Goal: Information Seeking & Learning: Learn about a topic

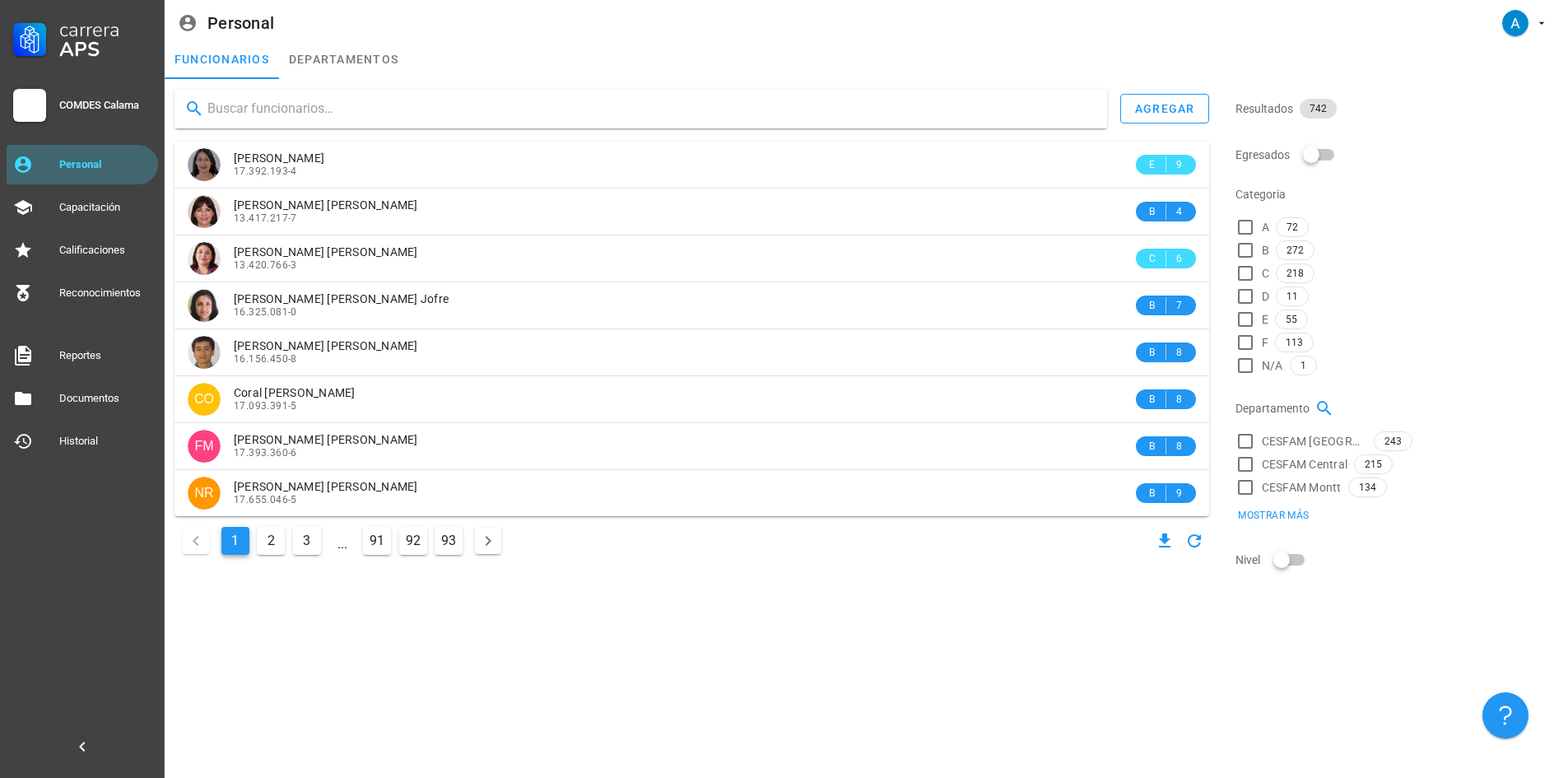
click at [531, 106] on input "text" at bounding box center [651, 109] width 886 height 26
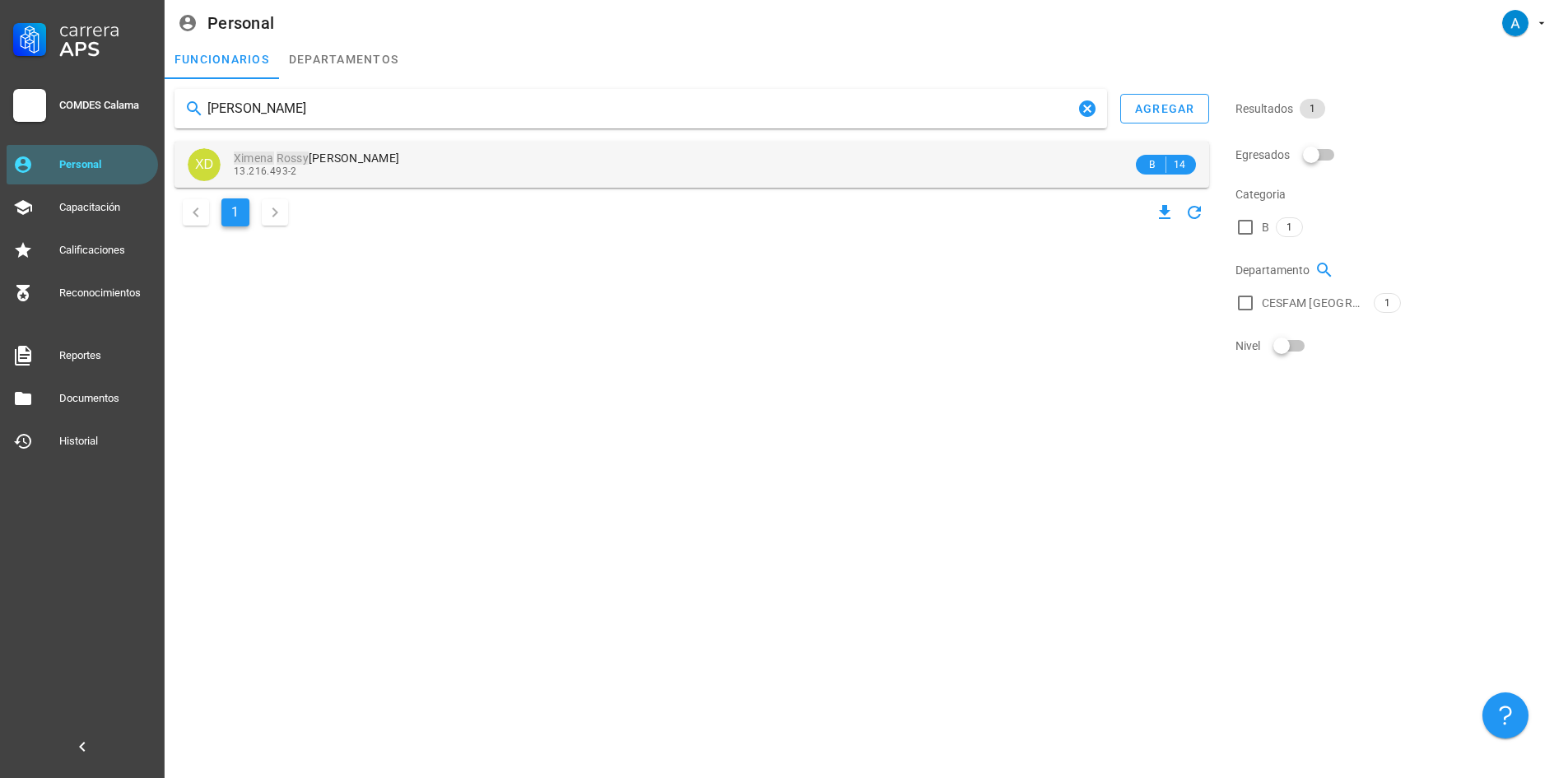
type input "[PERSON_NAME]"
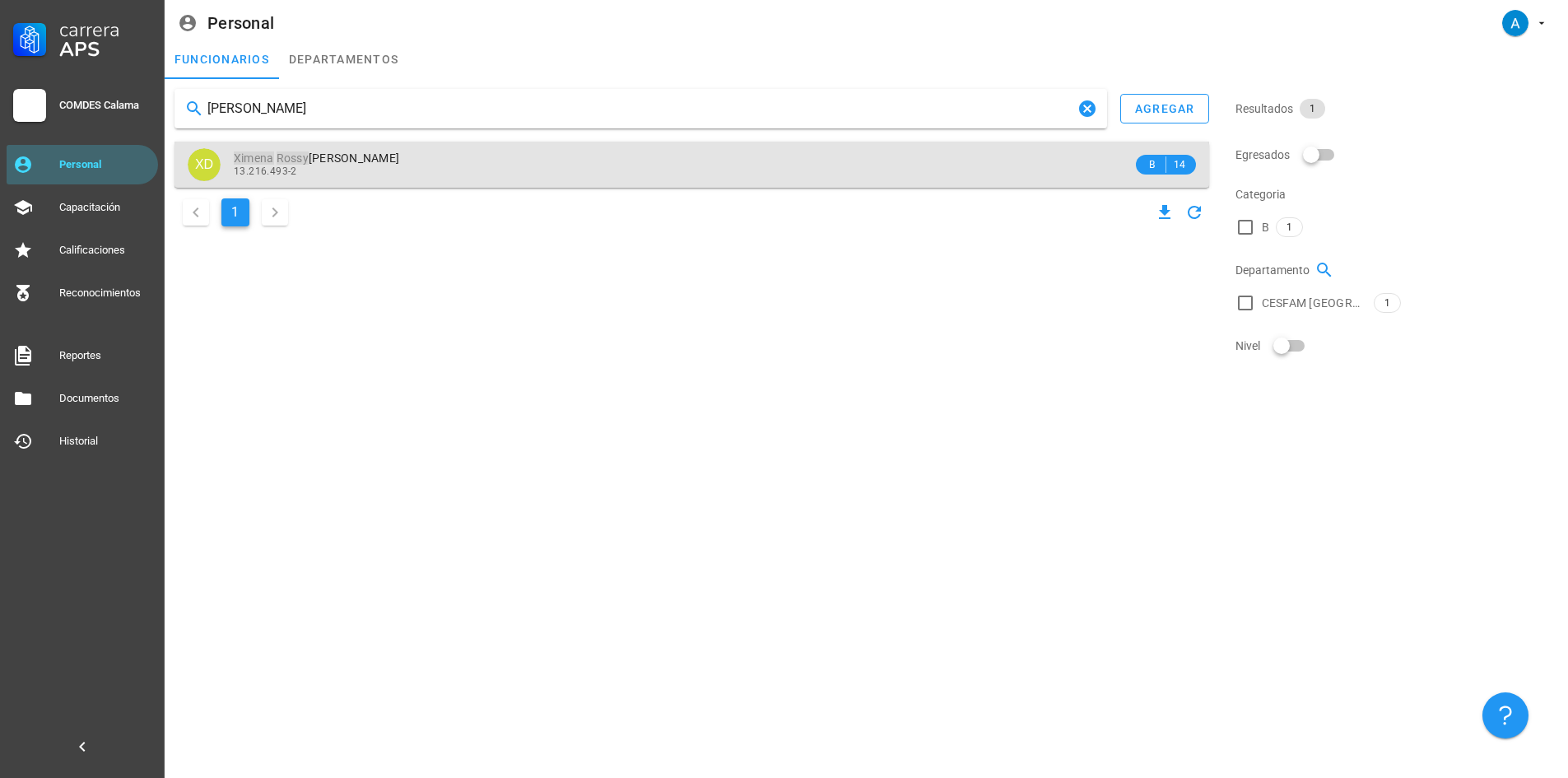
click at [304, 164] on mark "Rossy" at bounding box center [292, 158] width 32 height 13
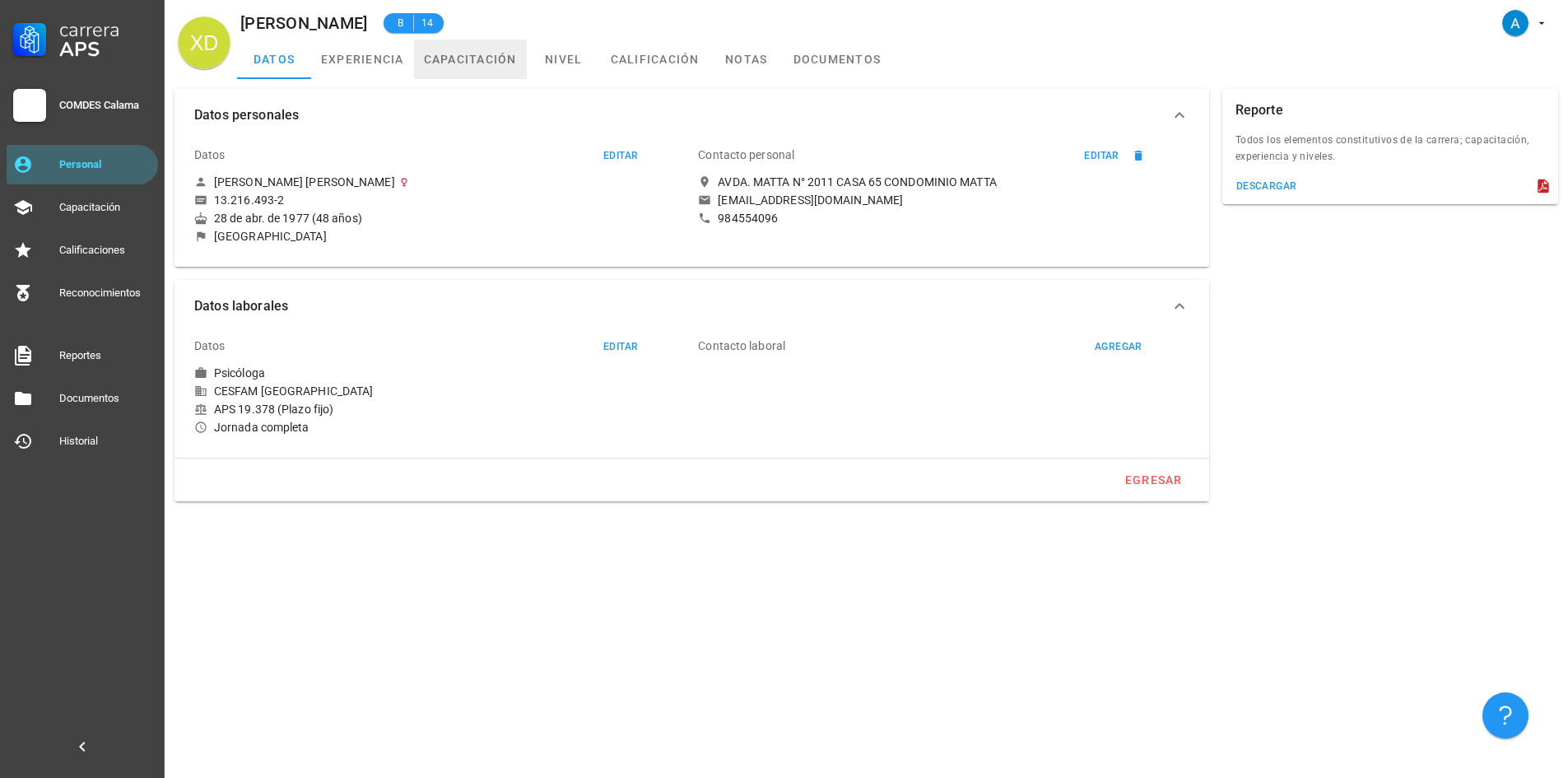
click at [445, 54] on link "capacitación" at bounding box center [470, 60] width 113 height 40
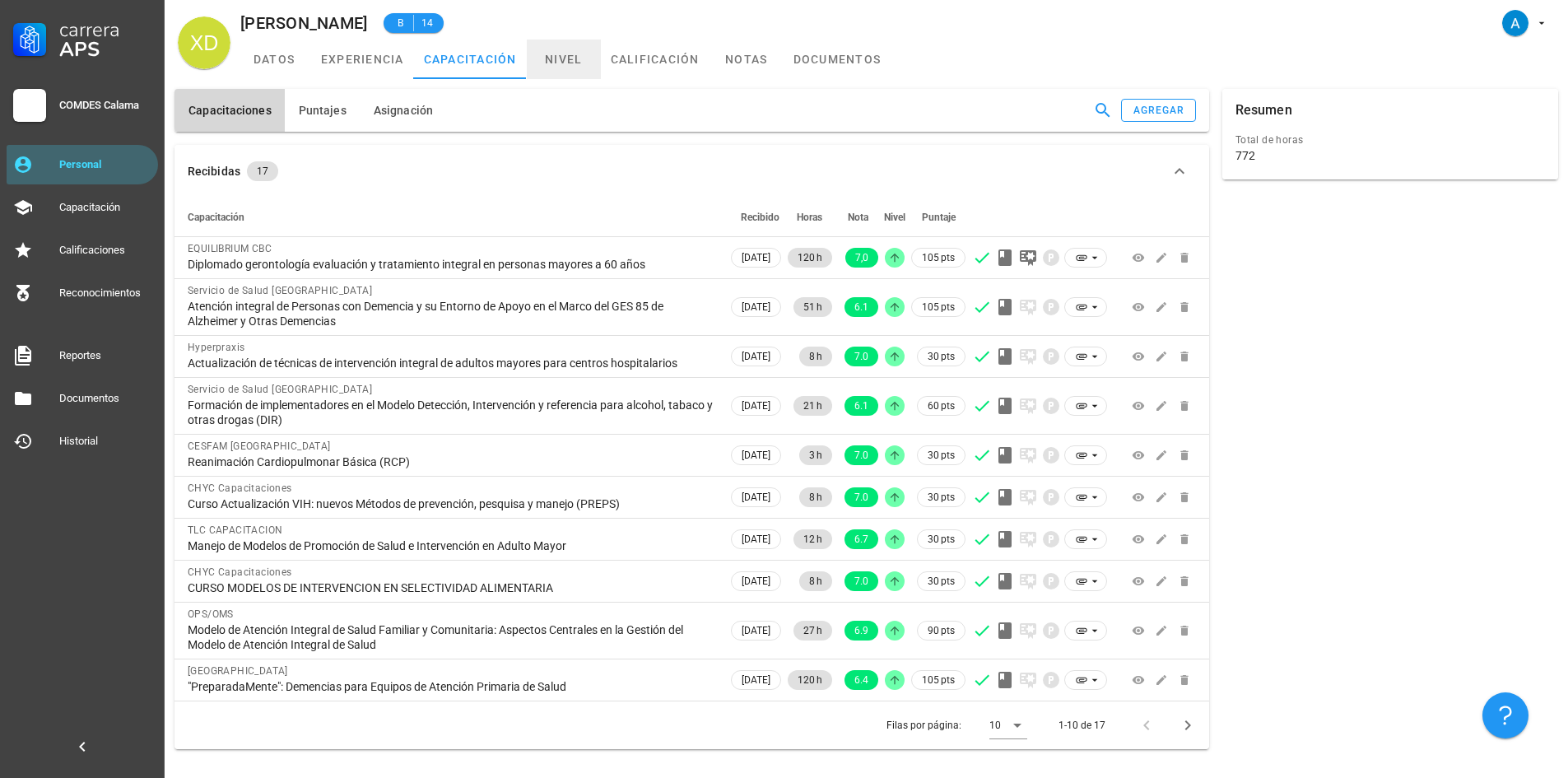
click at [566, 69] on link "nivel" at bounding box center [564, 60] width 74 height 40
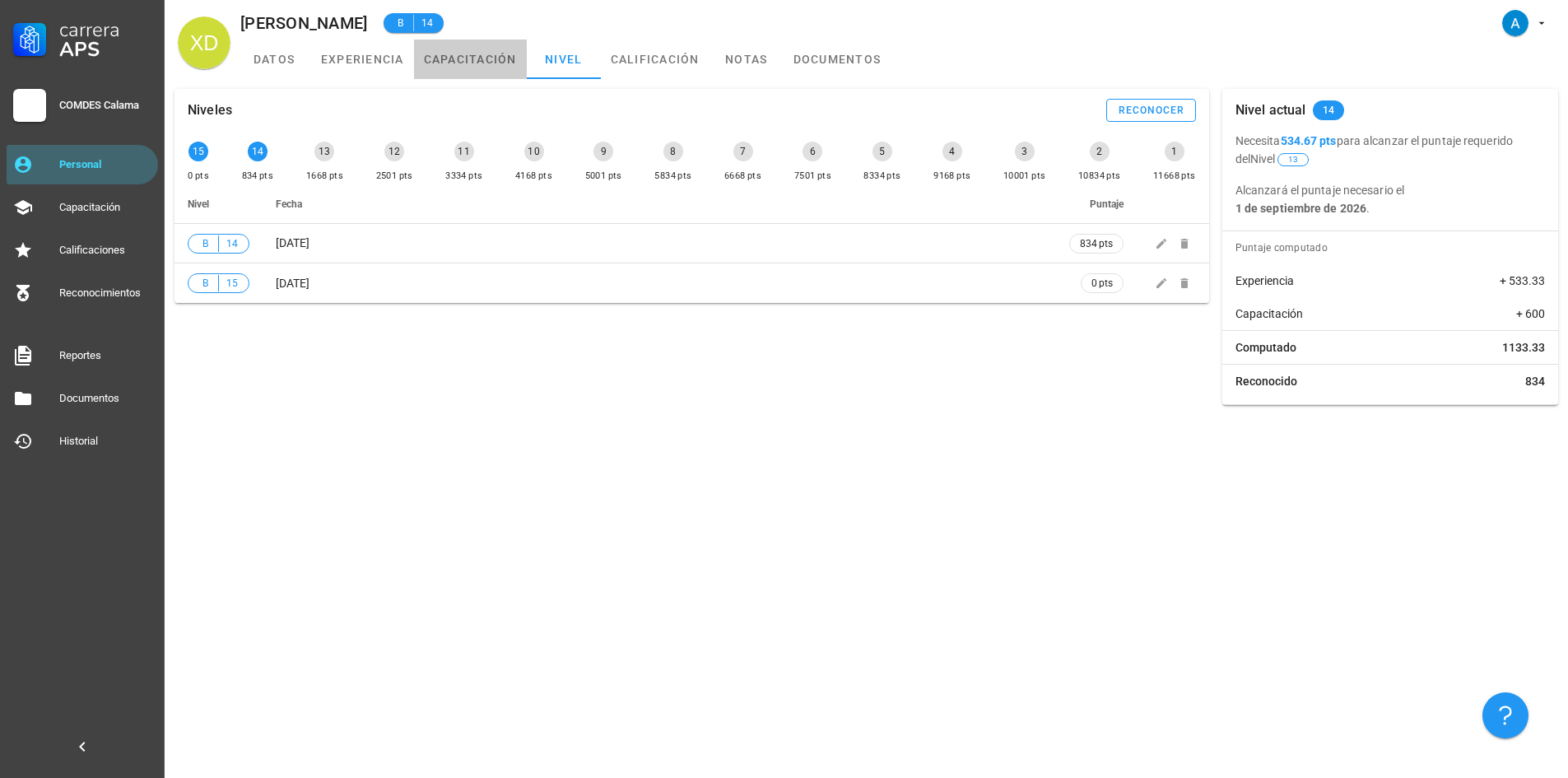
click at [489, 57] on link "capacitación" at bounding box center [470, 60] width 113 height 40
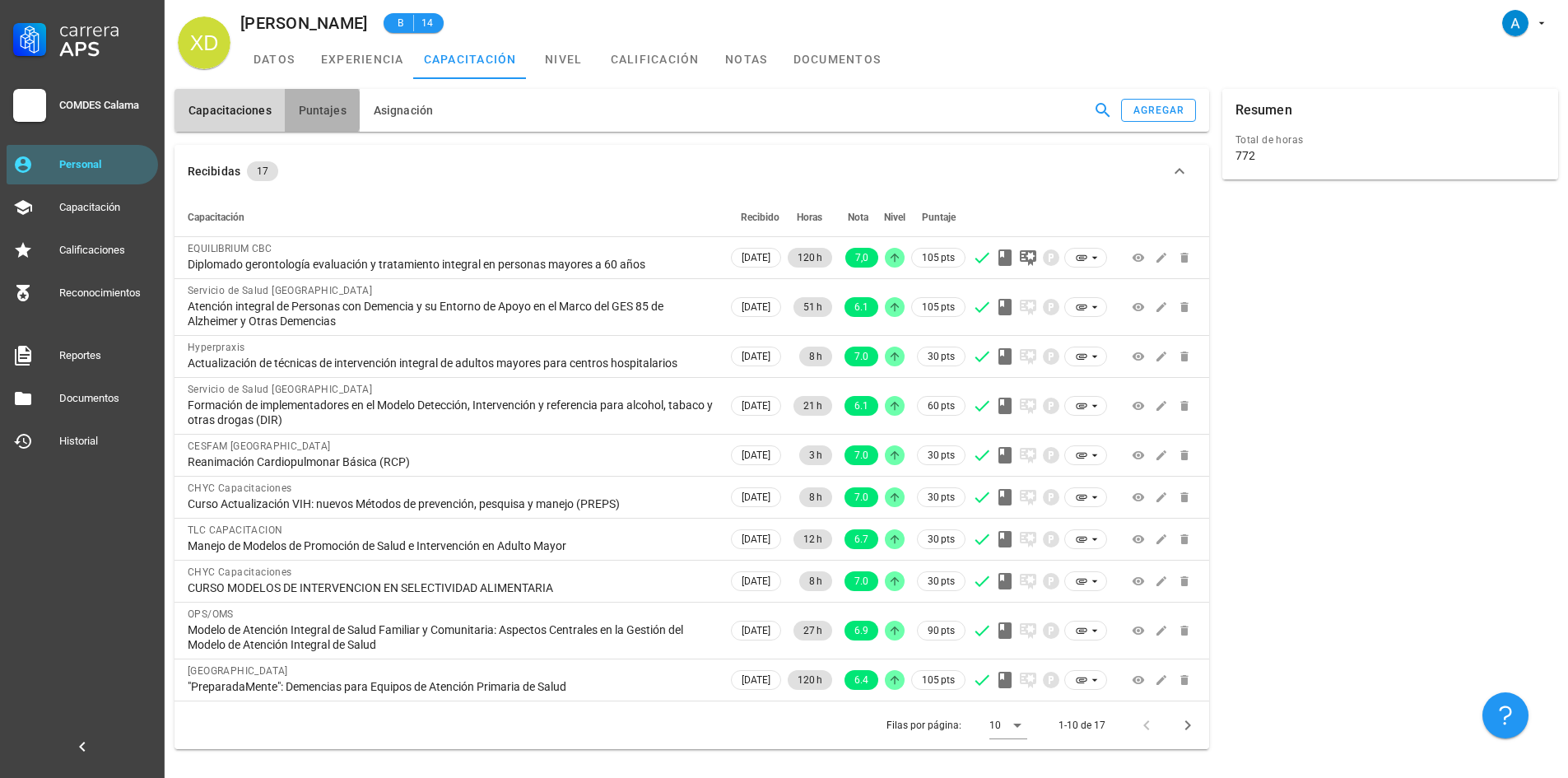
click at [345, 111] on button "Puntajes" at bounding box center [321, 110] width 75 height 43
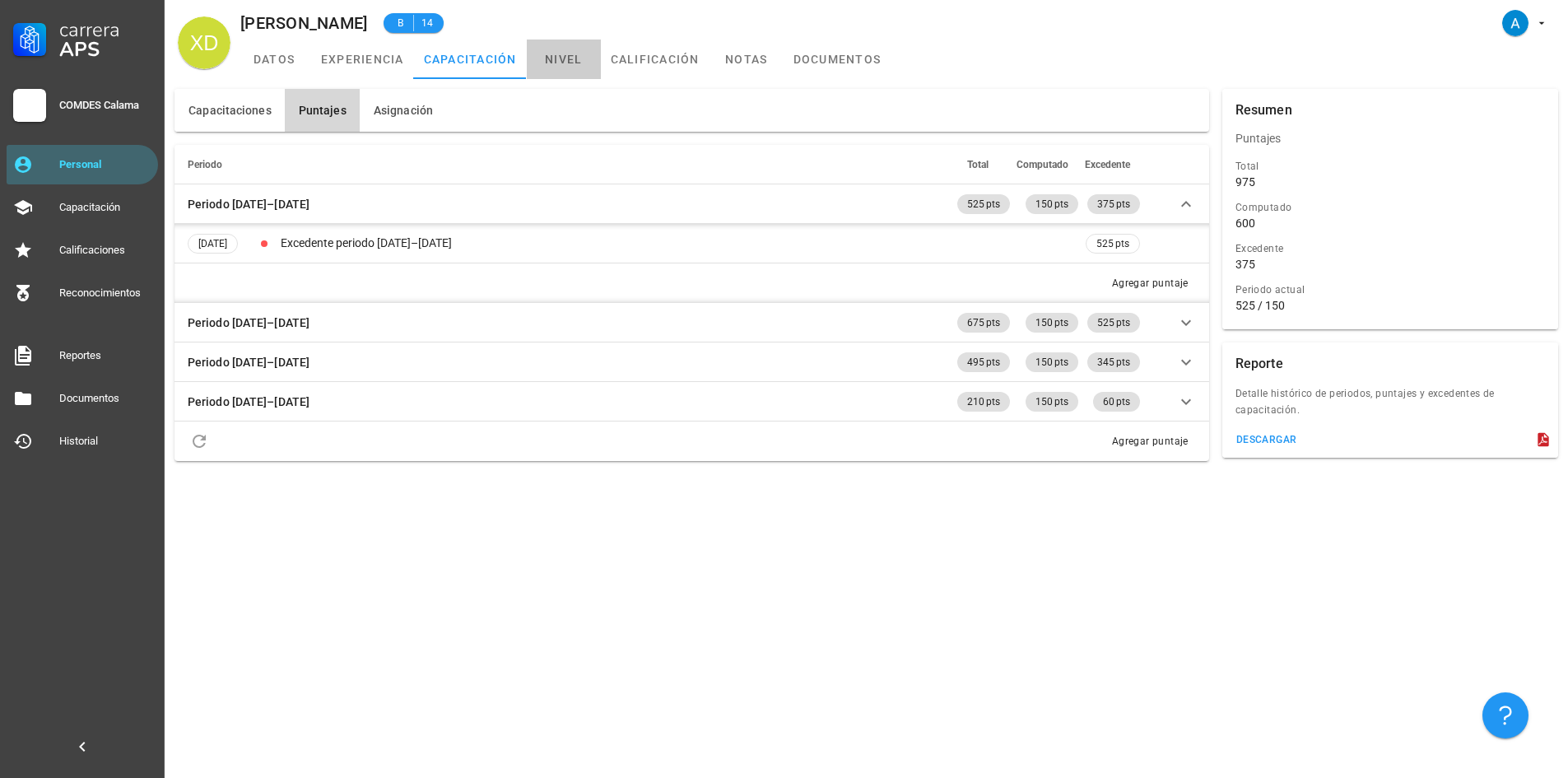
click at [575, 57] on link "nivel" at bounding box center [564, 60] width 74 height 40
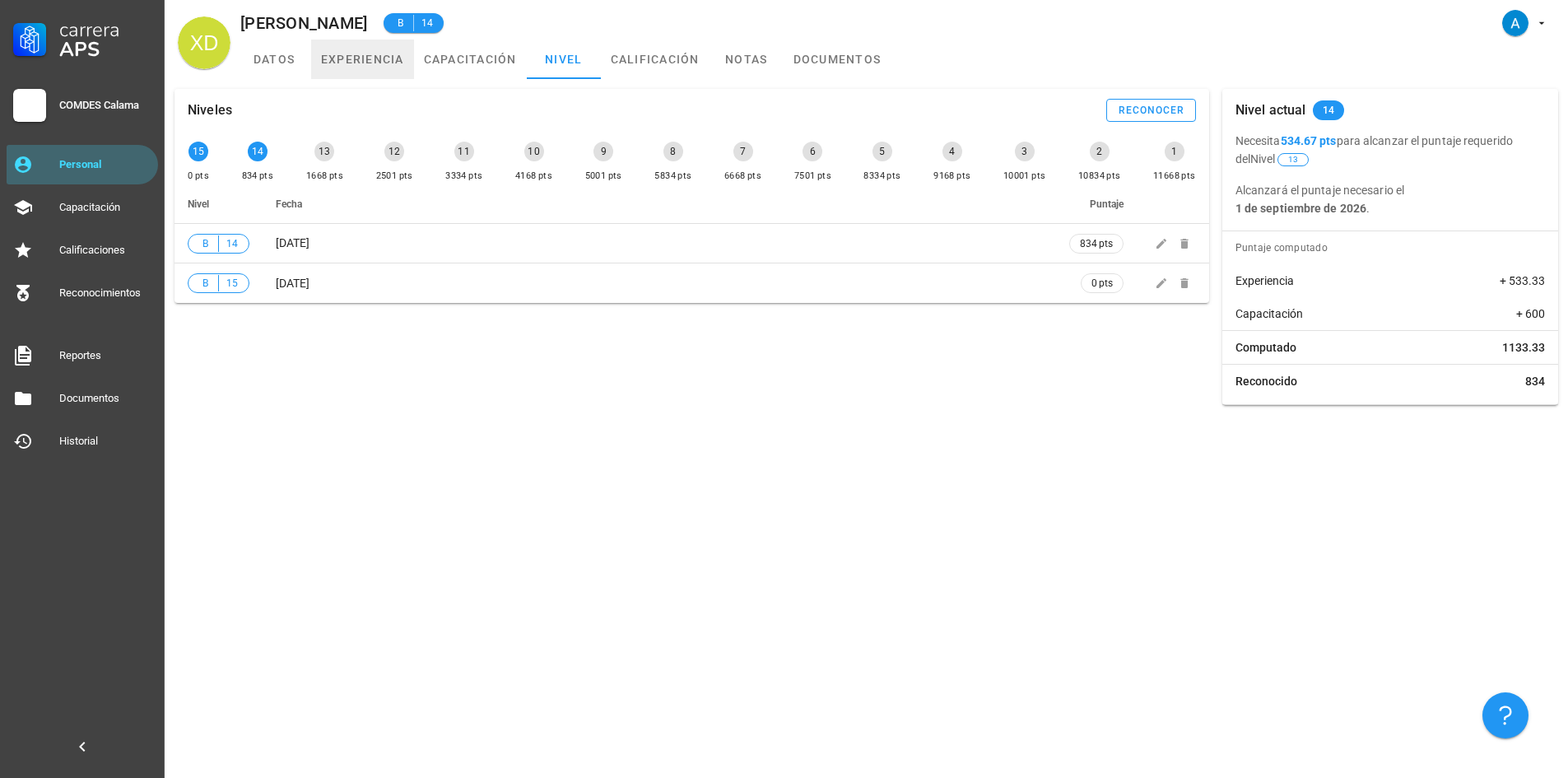
click at [346, 59] on link "experiencia" at bounding box center [362, 60] width 103 height 40
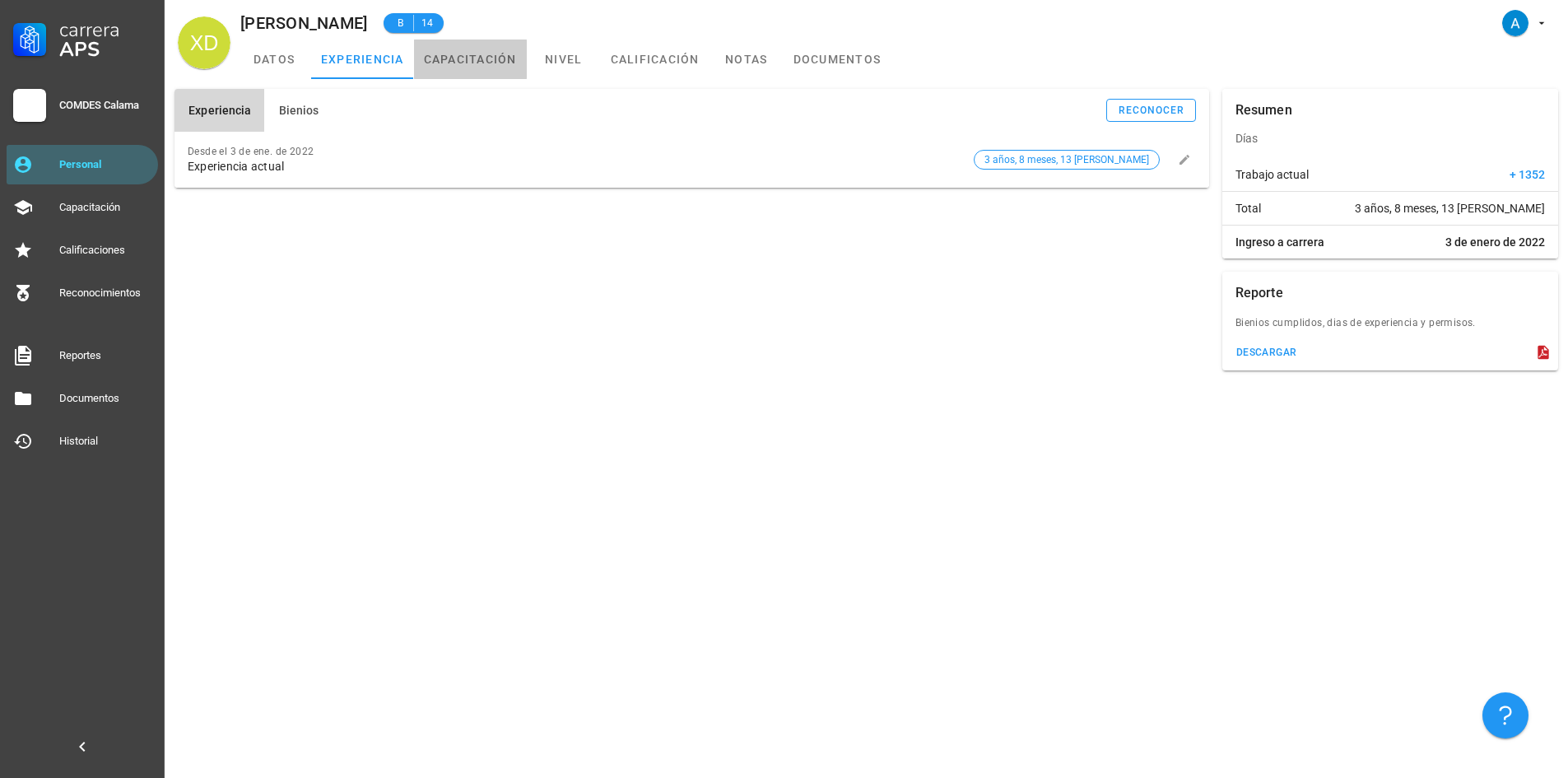
click at [503, 59] on link "capacitación" at bounding box center [470, 60] width 113 height 40
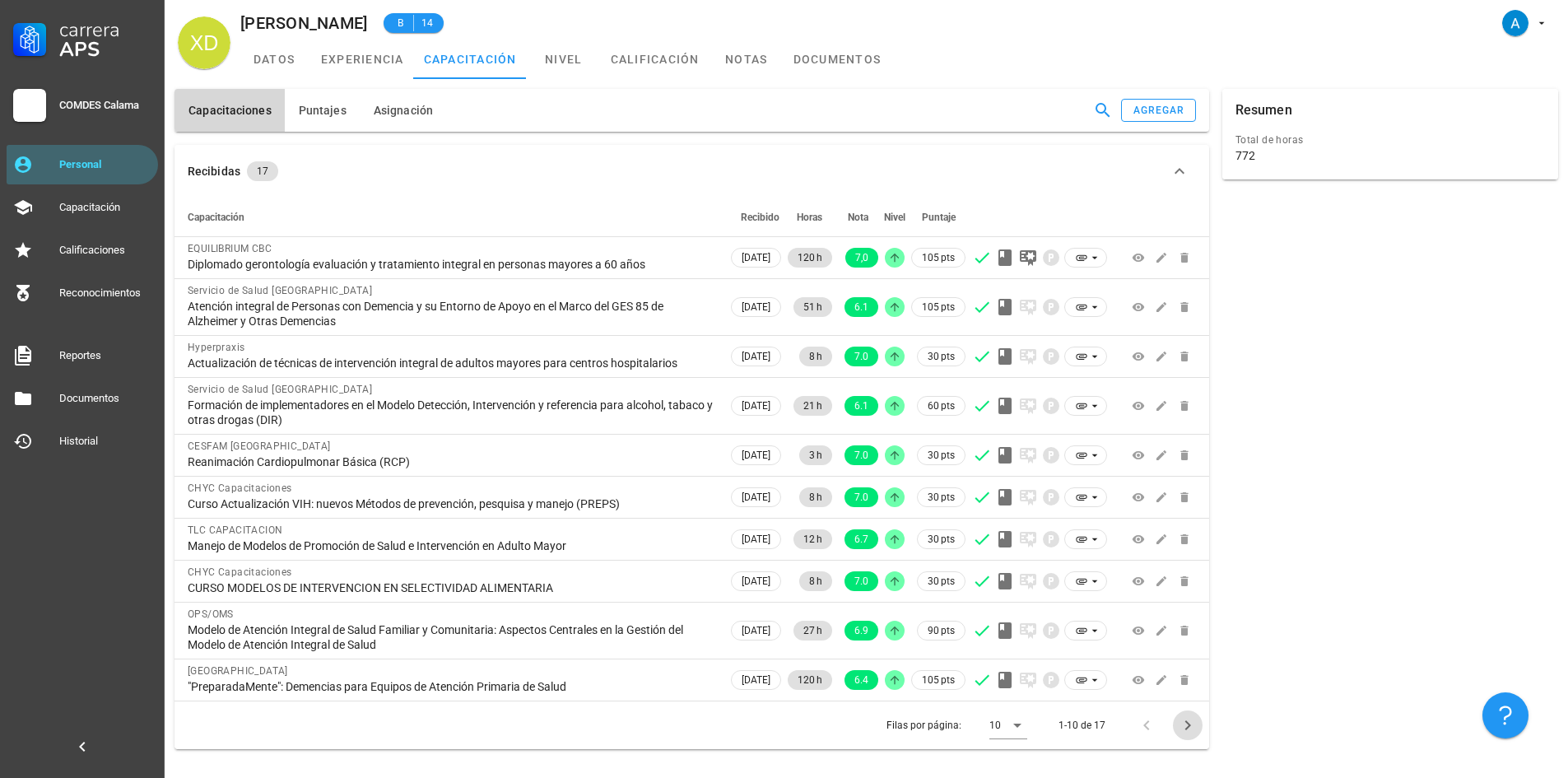
click at [1194, 731] on icon "Página siguiente" at bounding box center [1188, 726] width 20 height 20
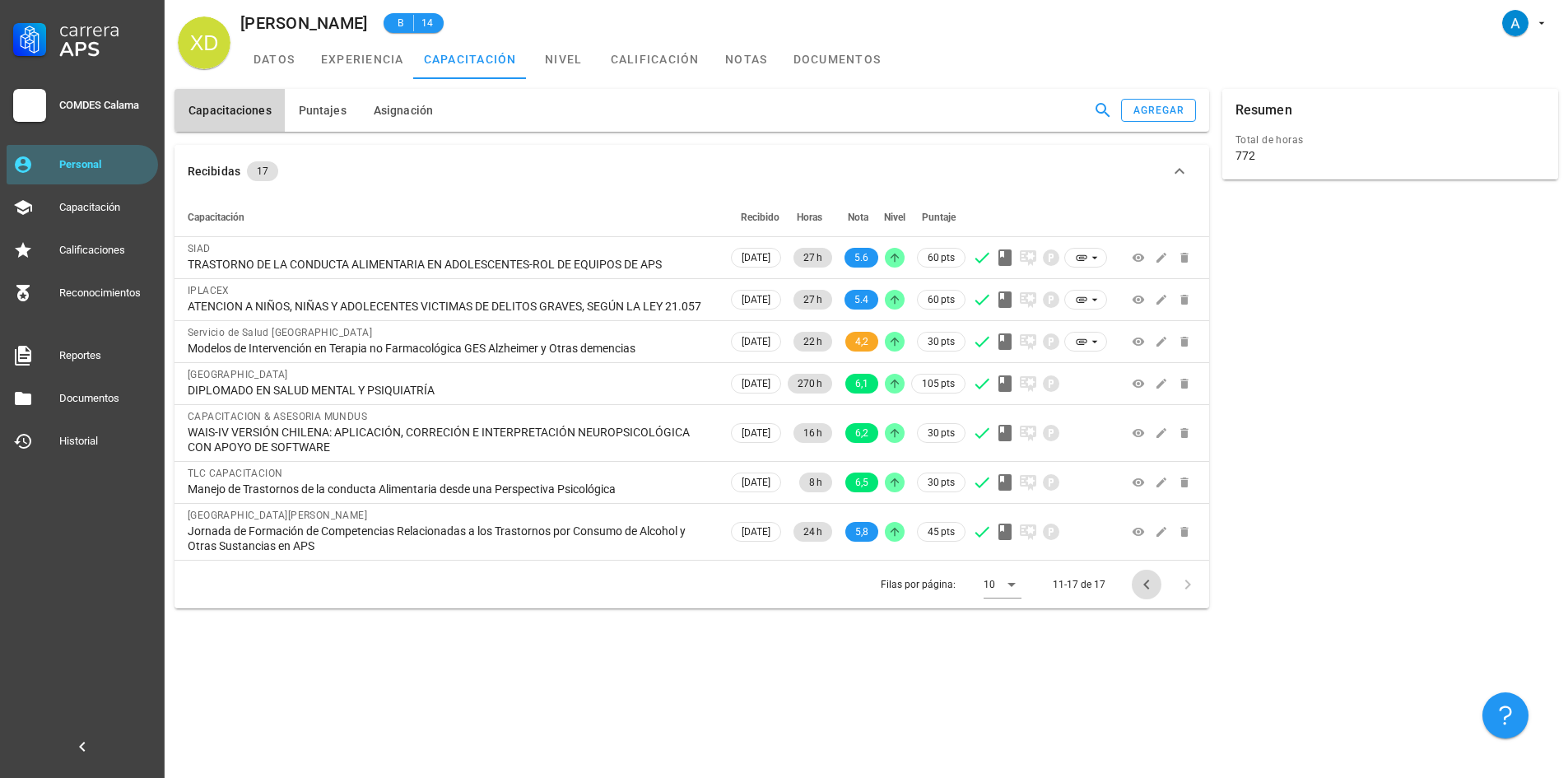
click at [1146, 589] on icon "Página anterior" at bounding box center [1146, 584] width 6 height 10
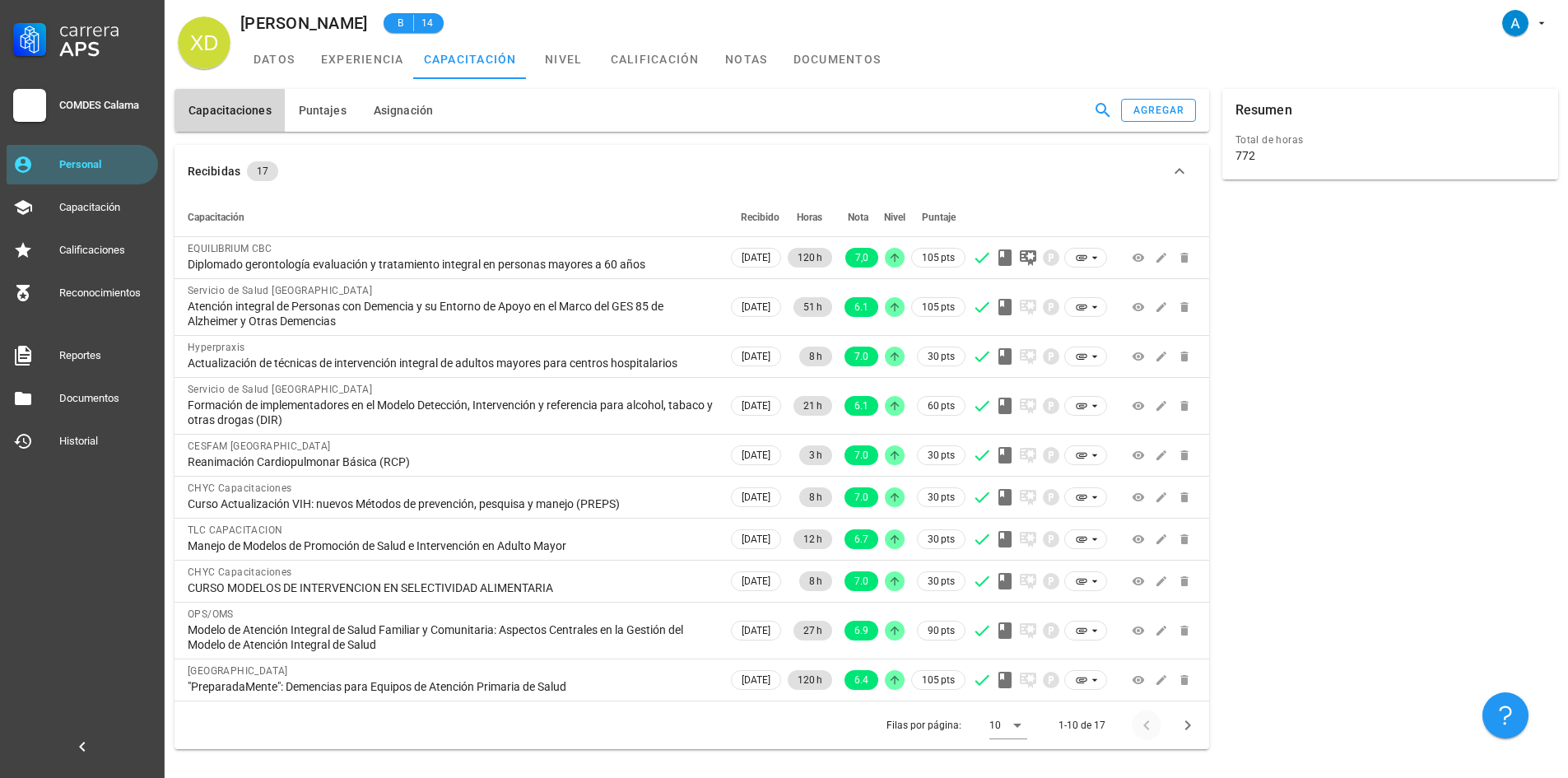
click at [1146, 600] on td at bounding box center [1162, 582] width 96 height 42
click at [323, 118] on button "Puntajes" at bounding box center [321, 110] width 75 height 43
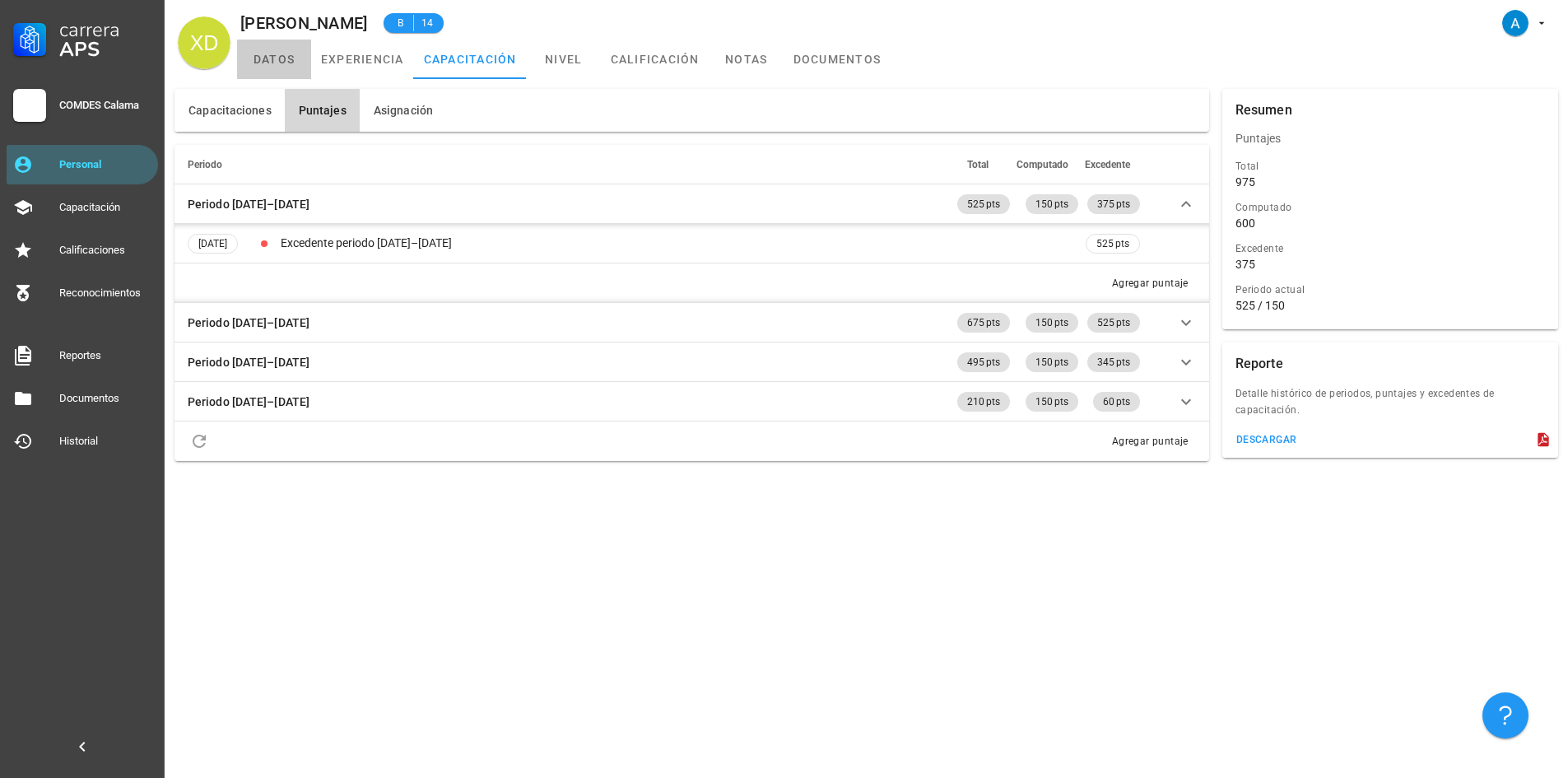
click at [274, 62] on link "datos" at bounding box center [273, 60] width 74 height 40
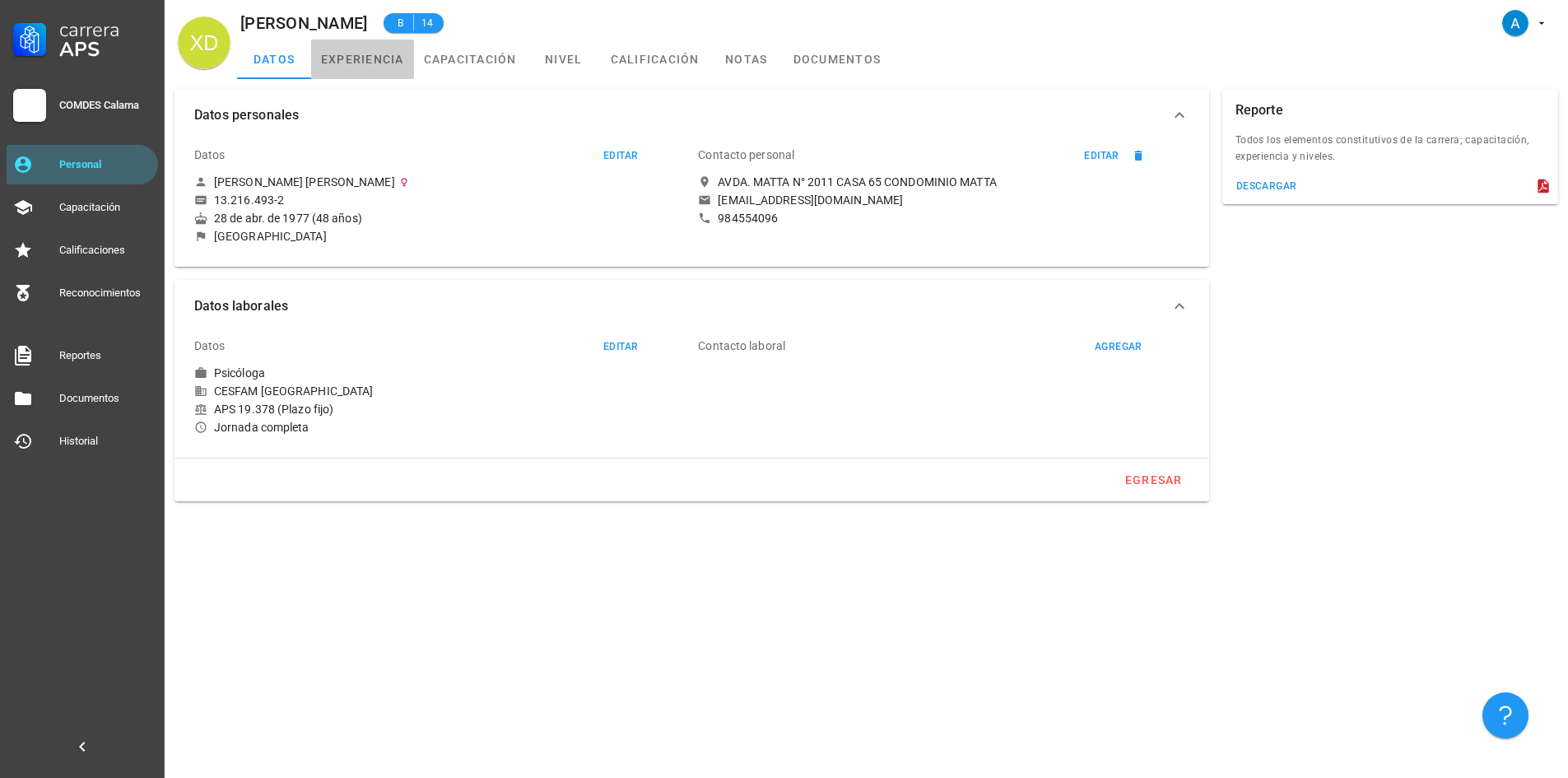
click at [363, 68] on link "experiencia" at bounding box center [362, 60] width 103 height 40
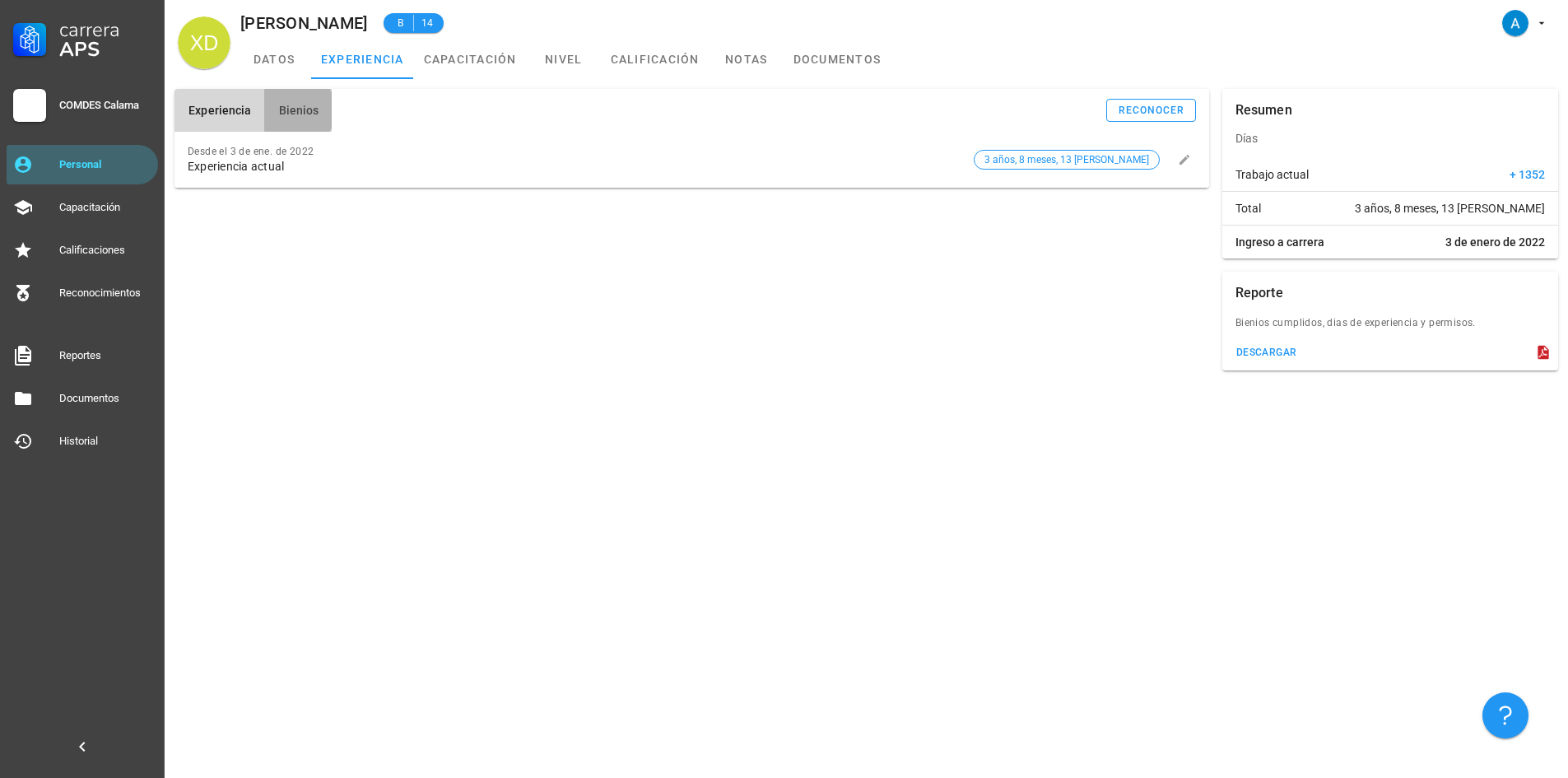
click at [297, 117] on span "Bienios" at bounding box center [297, 110] width 41 height 13
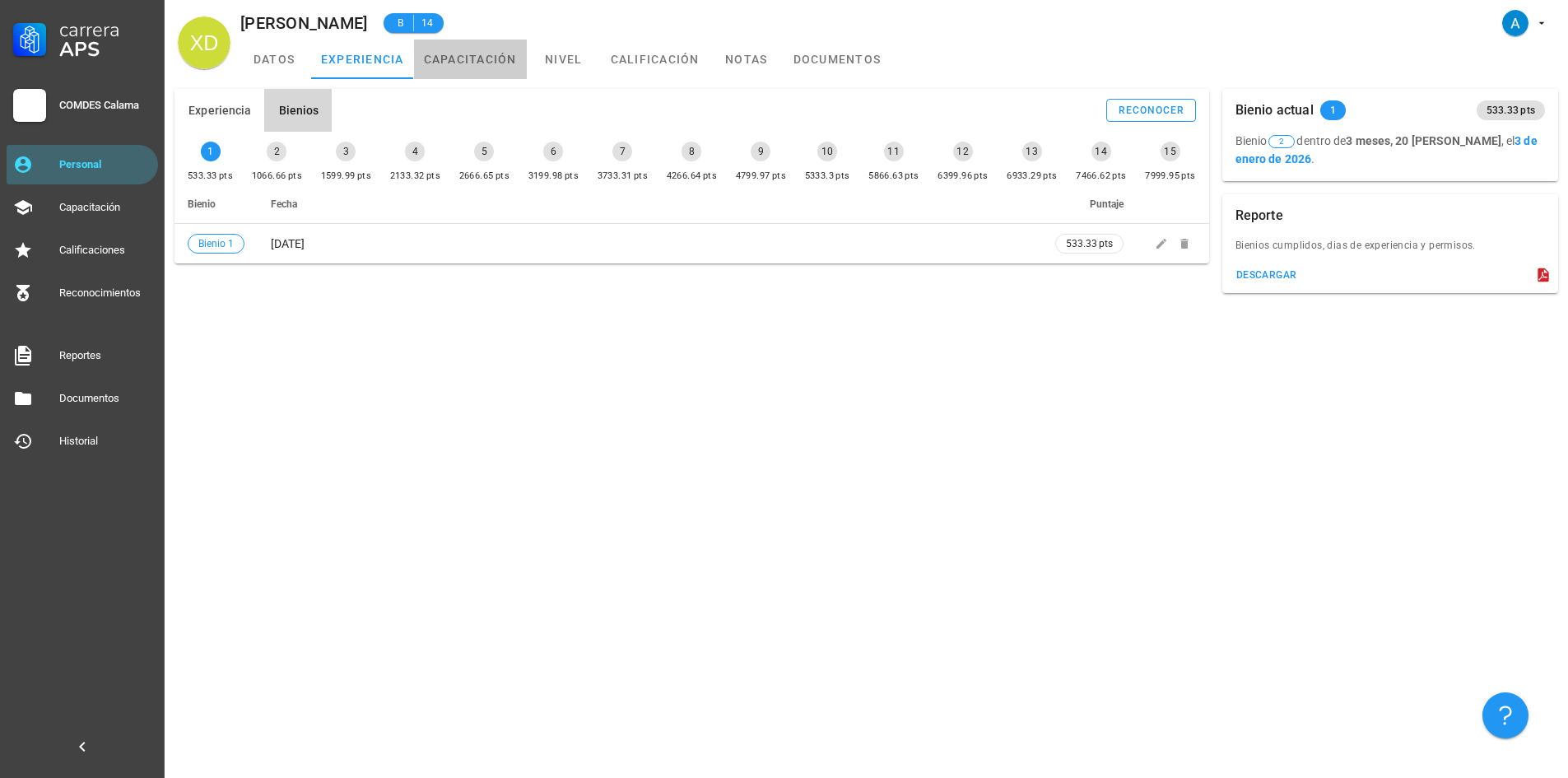
click at [459, 61] on link "capacitación" at bounding box center [470, 60] width 113 height 40
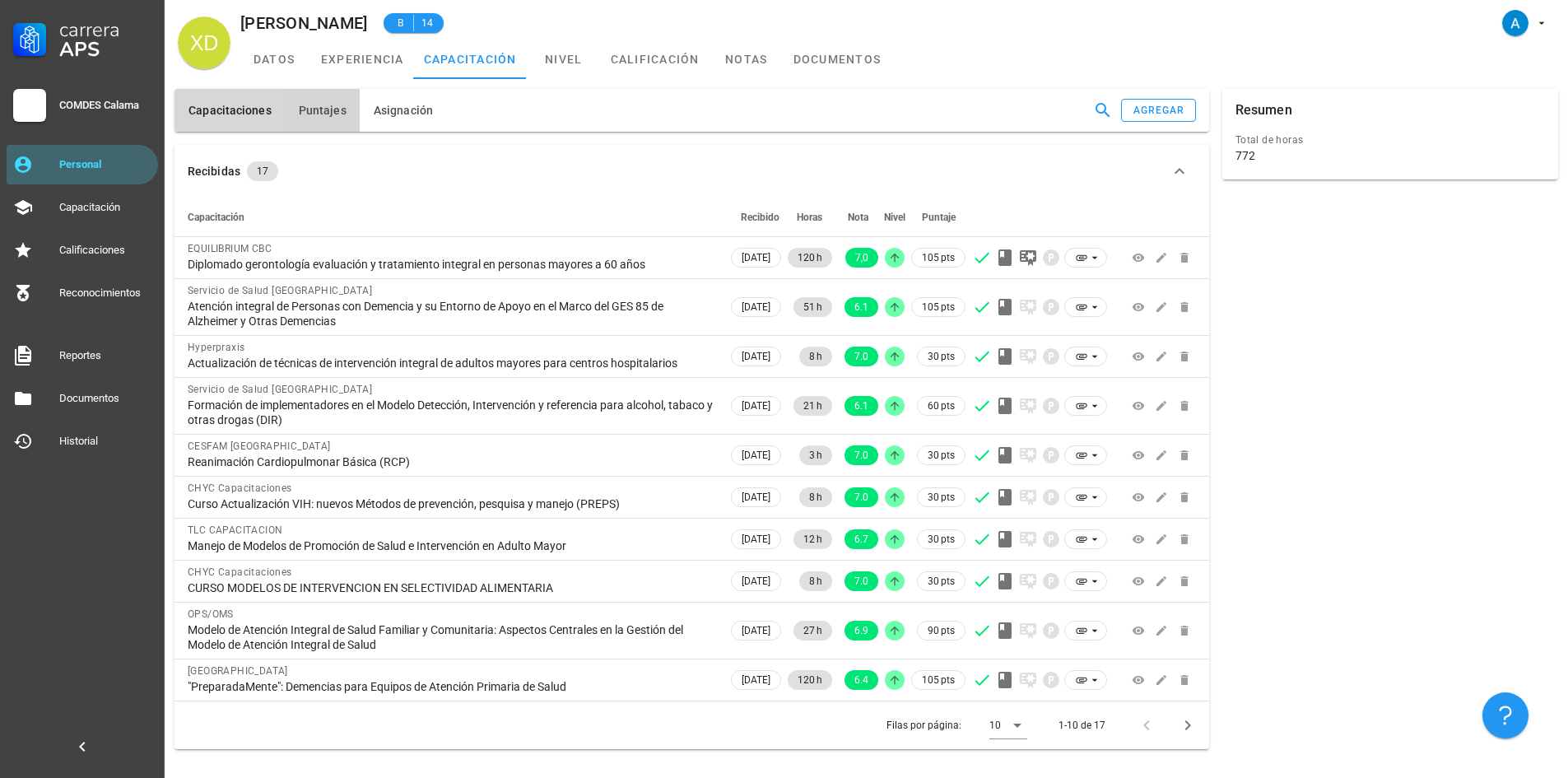
click at [344, 116] on button "Puntajes" at bounding box center [321, 110] width 75 height 43
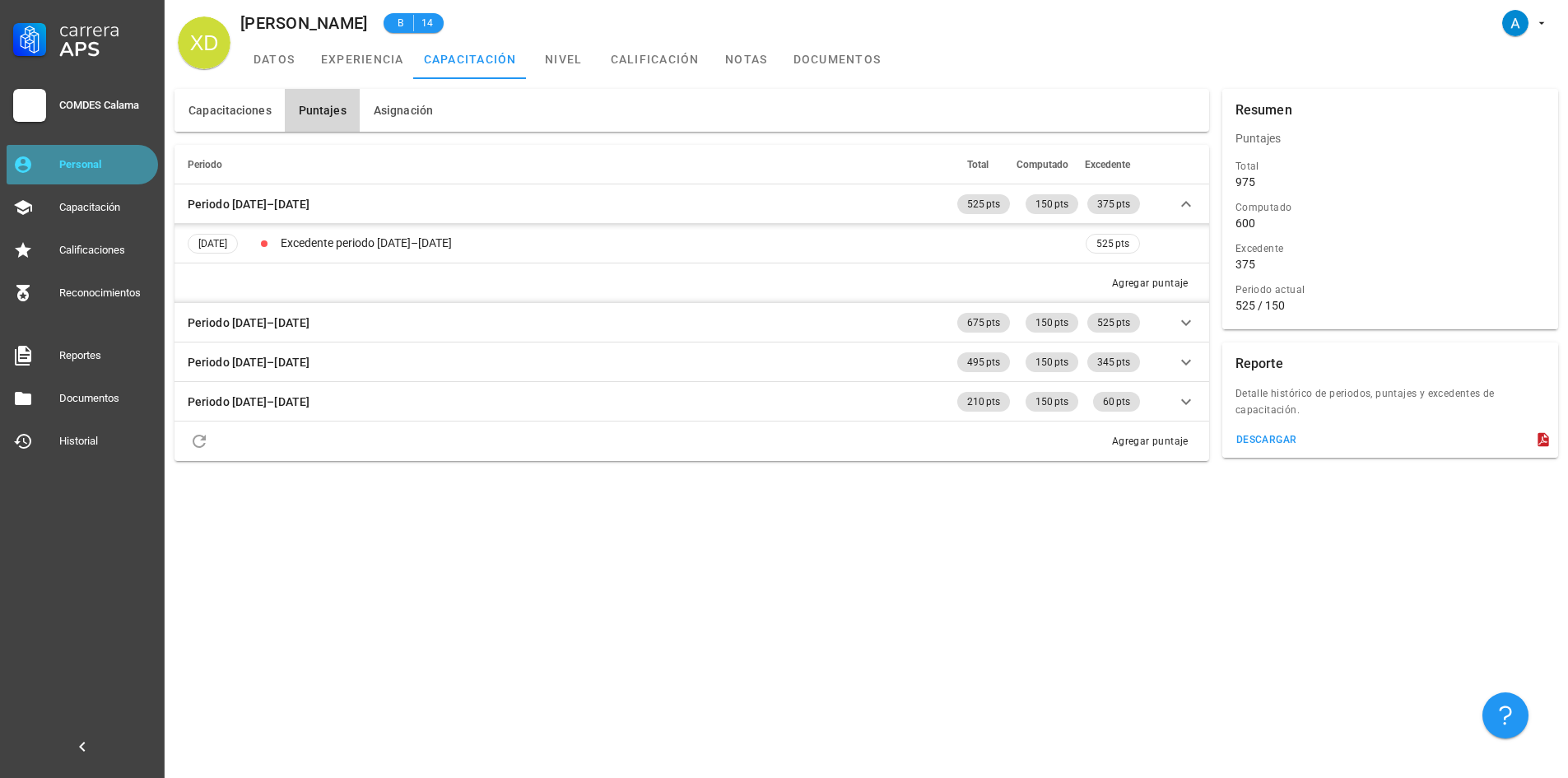
click at [115, 166] on div "Personal" at bounding box center [105, 164] width 92 height 13
